Goal: Task Accomplishment & Management: Manage account settings

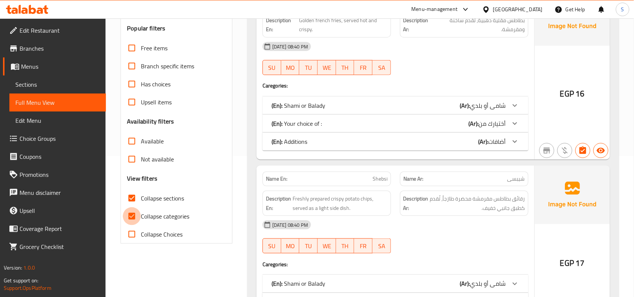
checkbox input "false"
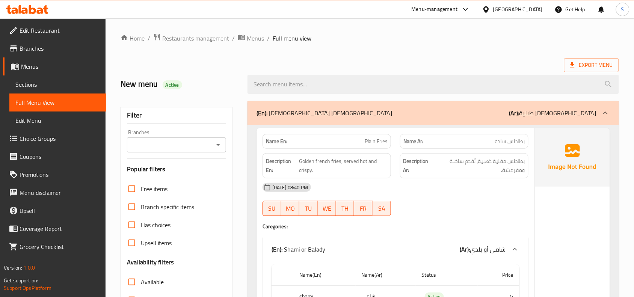
click at [365, 141] on span "Plain Fries" at bounding box center [376, 141] width 23 height 8
copy span "Plain Fries"
